Goal: Navigation & Orientation: Find specific page/section

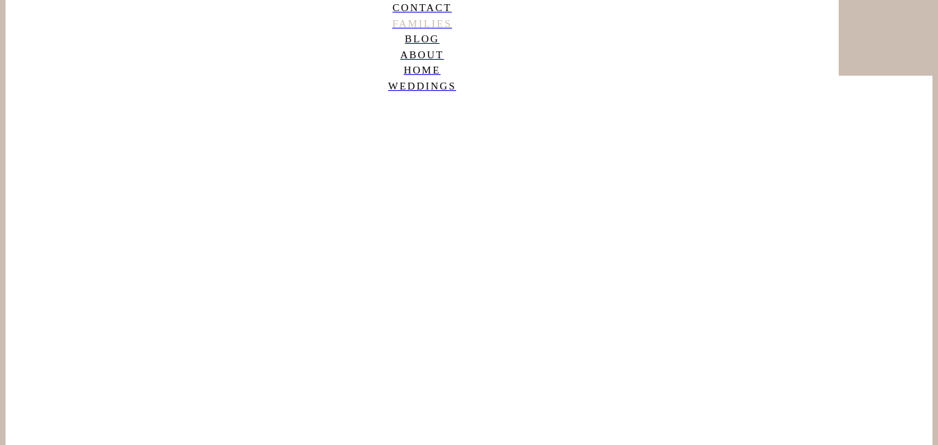
click at [650, 32] on nav "Families" at bounding box center [422, 24] width 833 height 16
